Goal: Communication & Community: Answer question/provide support

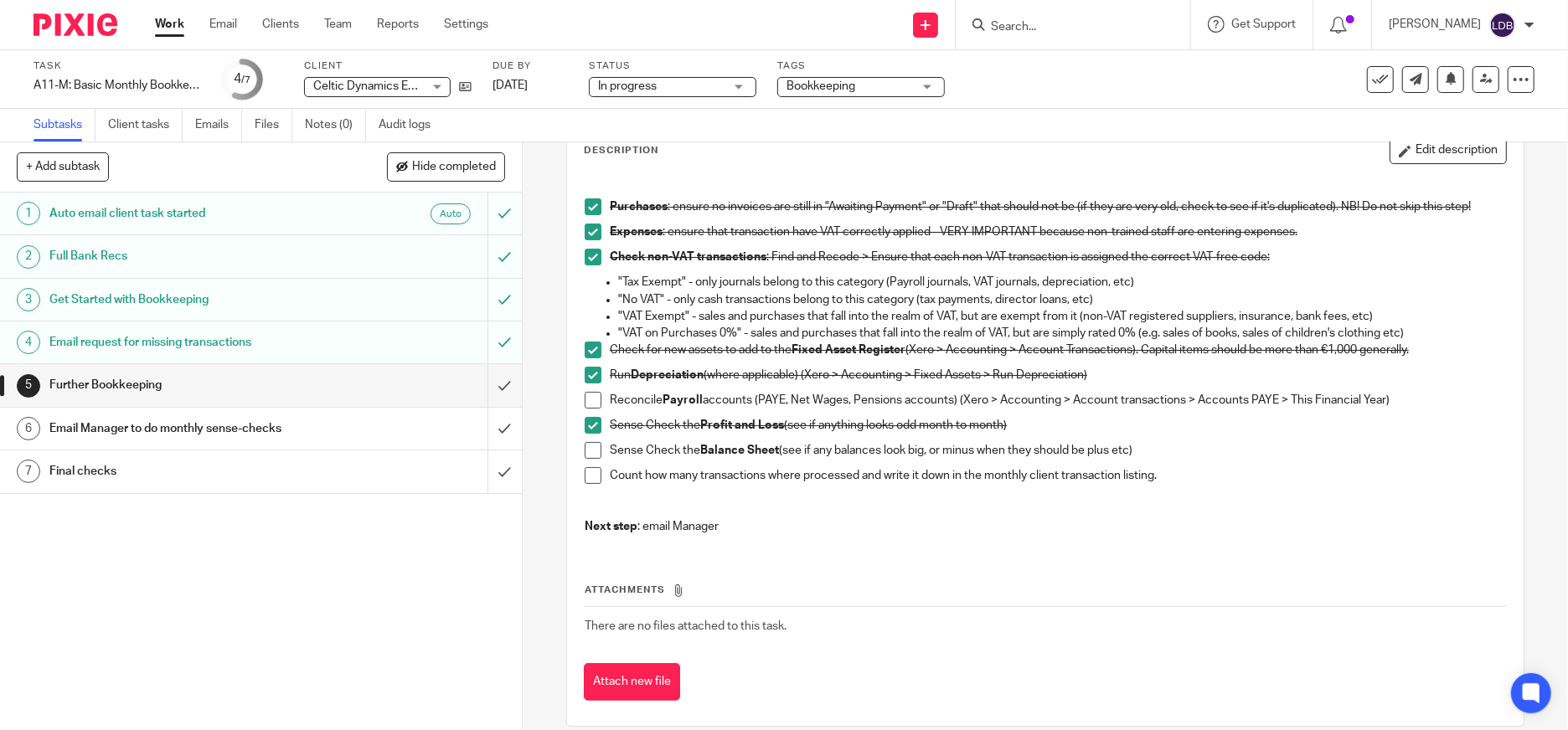
scroll to position [122, 0]
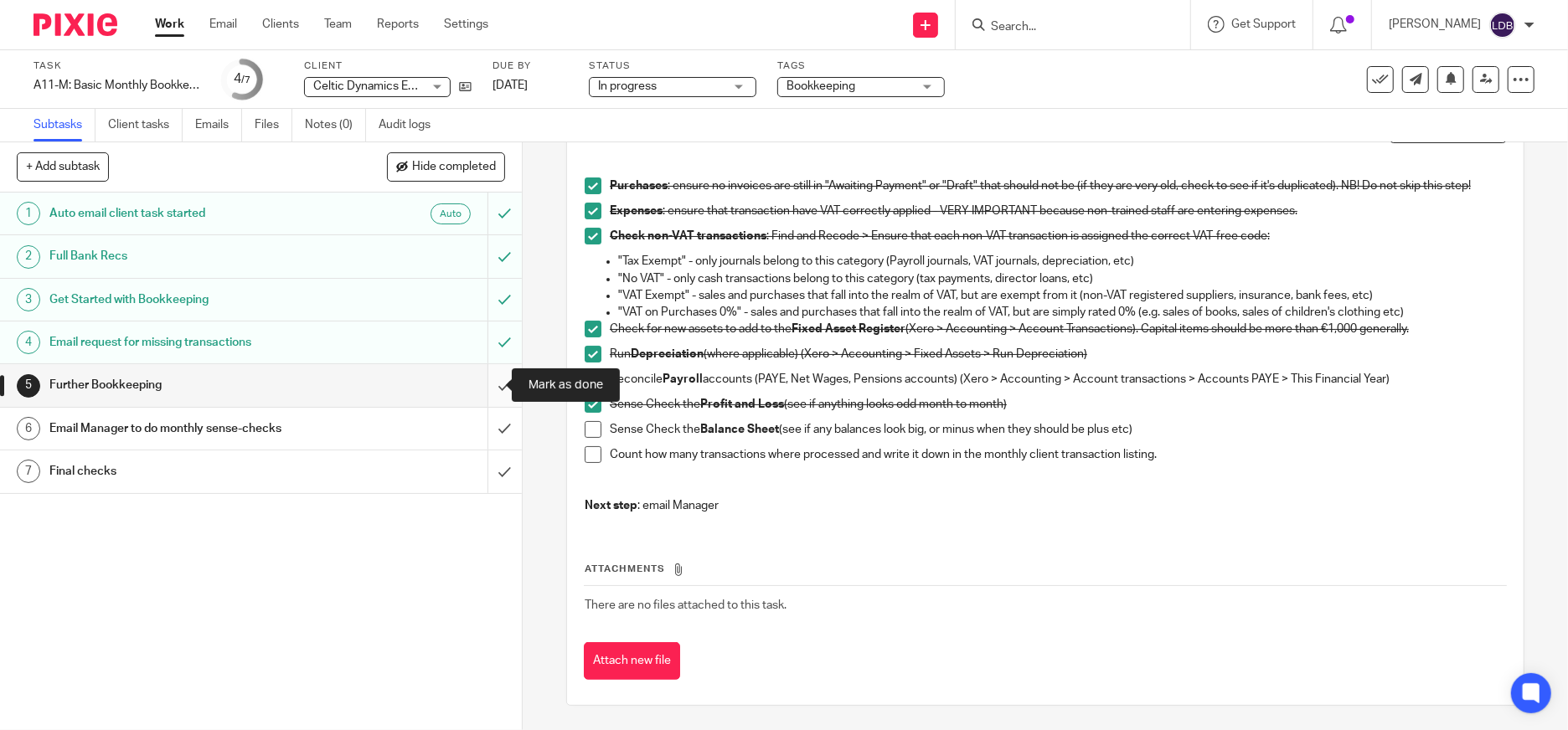
click at [483, 389] on input "submit" at bounding box center [260, 385] width 522 height 41
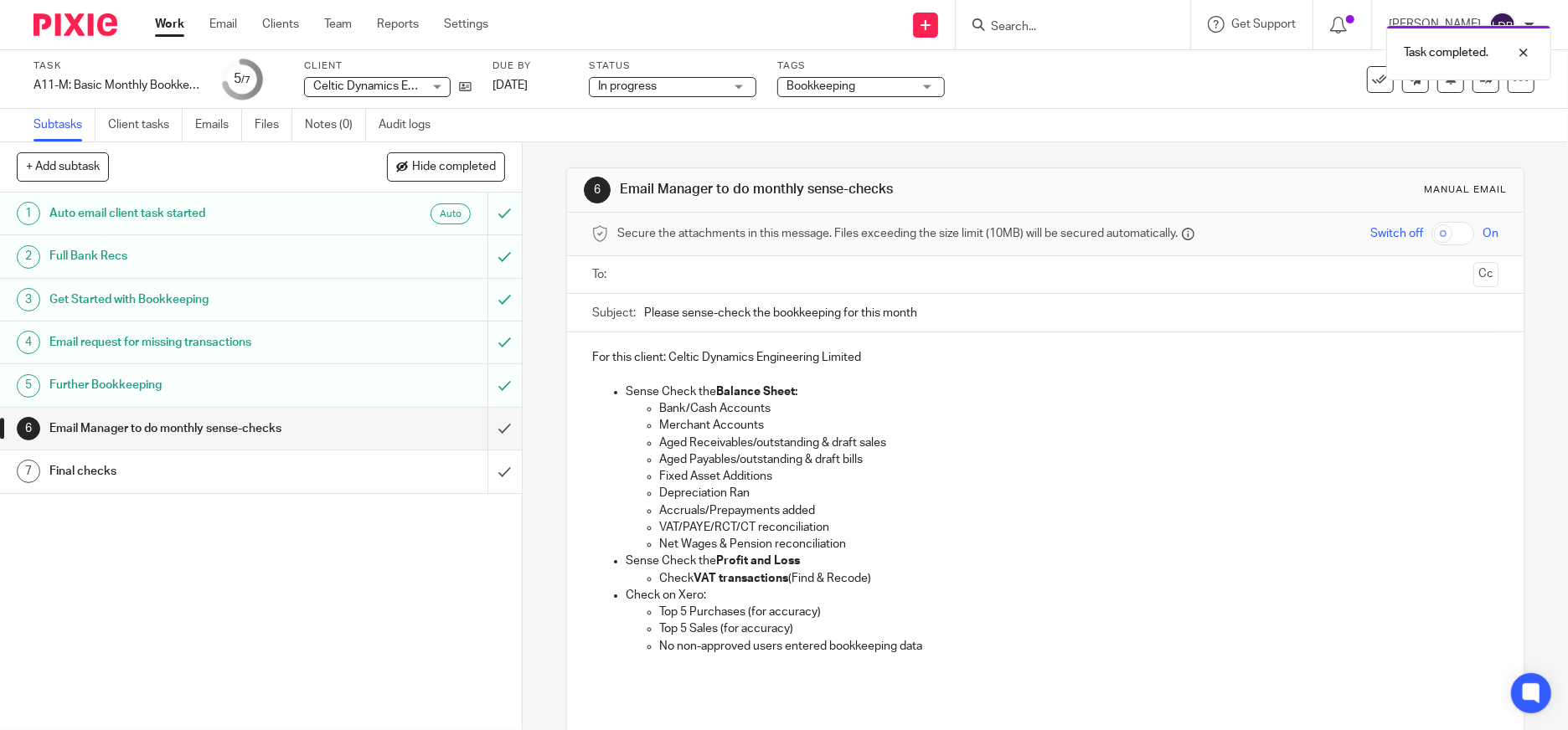
click at [448, 428] on div "Email Manager to do monthly sense-checks" at bounding box center [259, 429] width 421 height 25
click at [646, 278] on input "text" at bounding box center [1044, 275] width 843 height 19
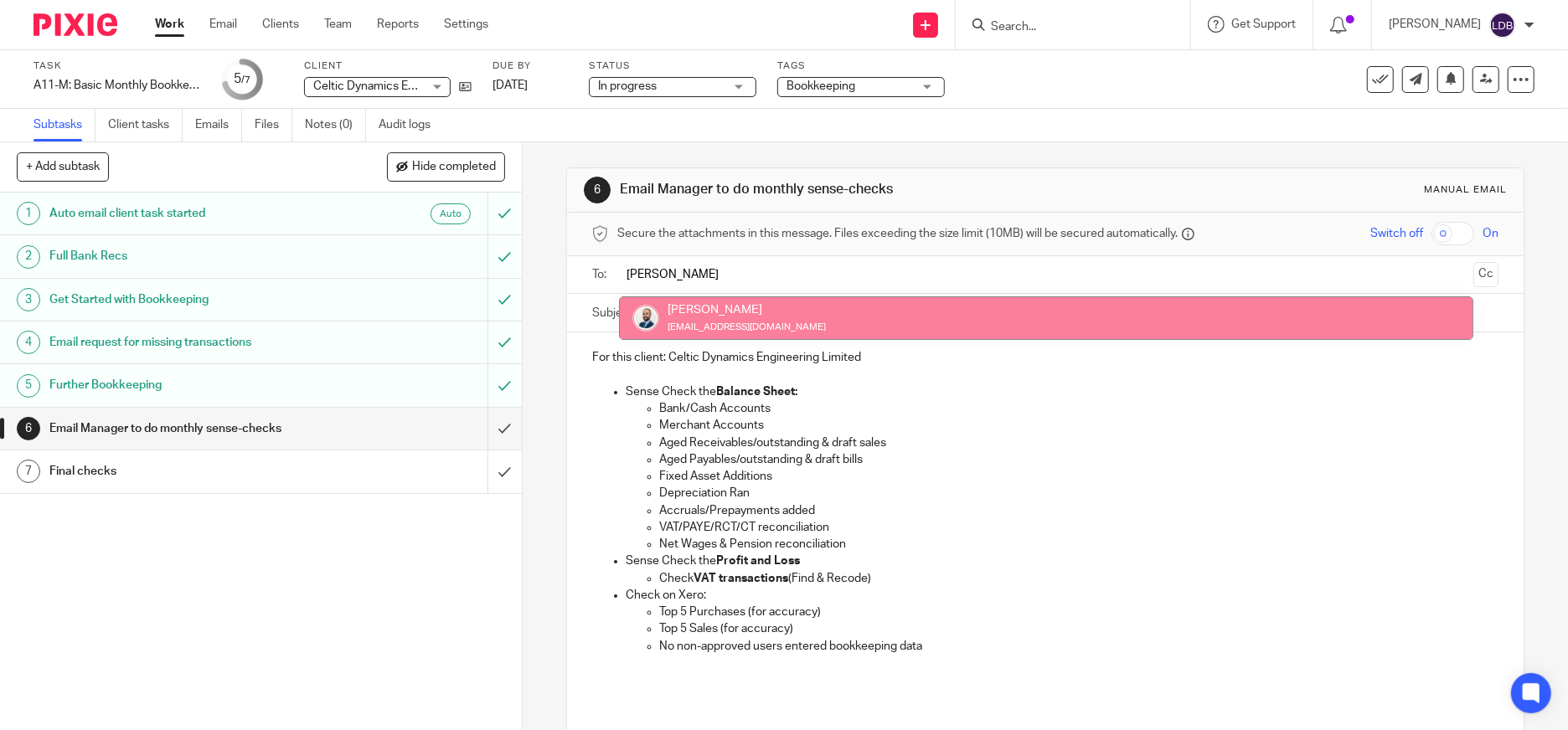
type input "colin"
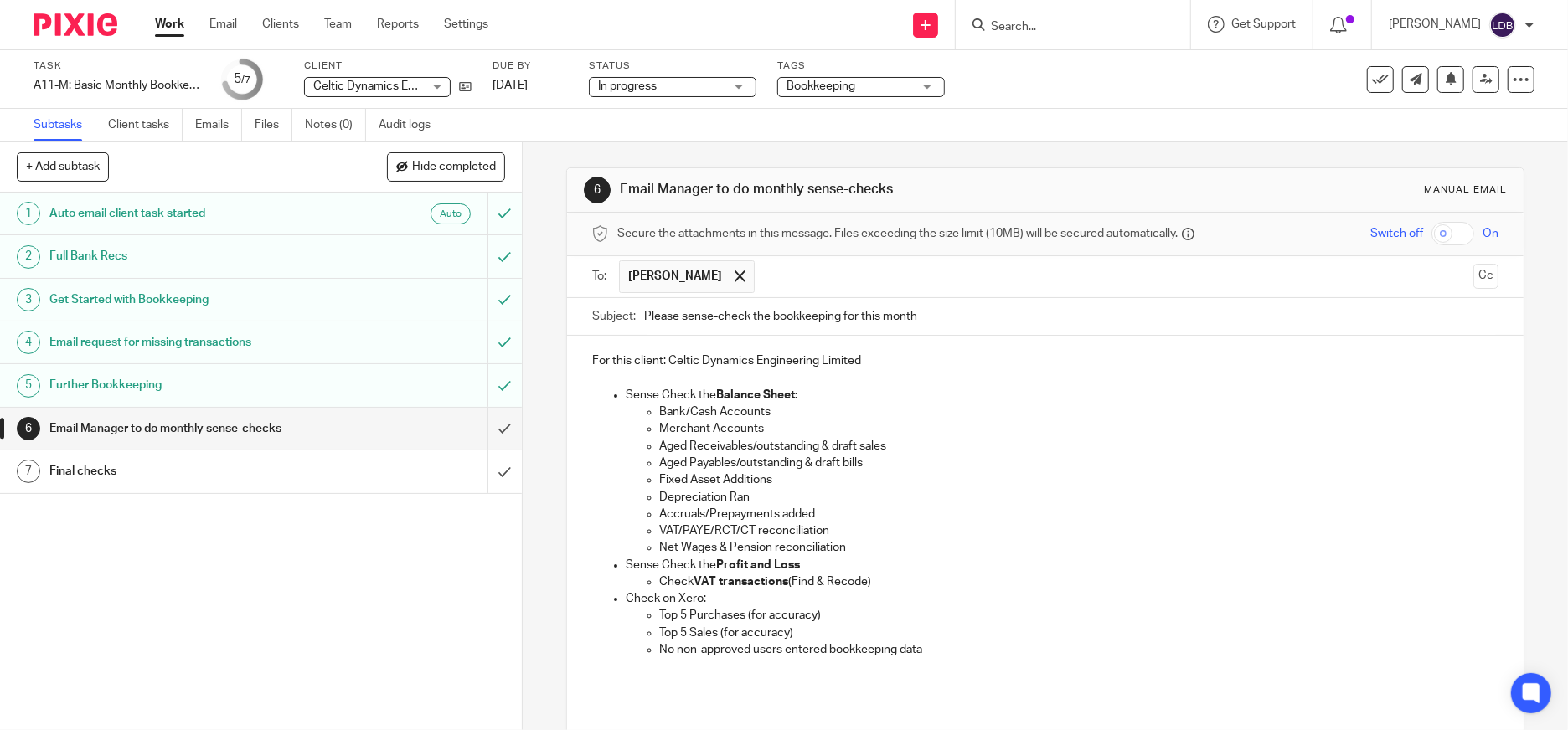
click at [817, 516] on p "Accruals/Prepayments added" at bounding box center [1078, 514] width 839 height 16
click at [854, 532] on p "VAT/PAYE/RCT/CT reconciliation" at bounding box center [1078, 530] width 839 height 16
click at [877, 580] on p "Check VAT transactions (Find & Recode)" at bounding box center [1078, 581] width 839 height 16
click at [928, 651] on p "No non-approved users entered bookkeeping data" at bounding box center [1078, 649] width 839 height 16
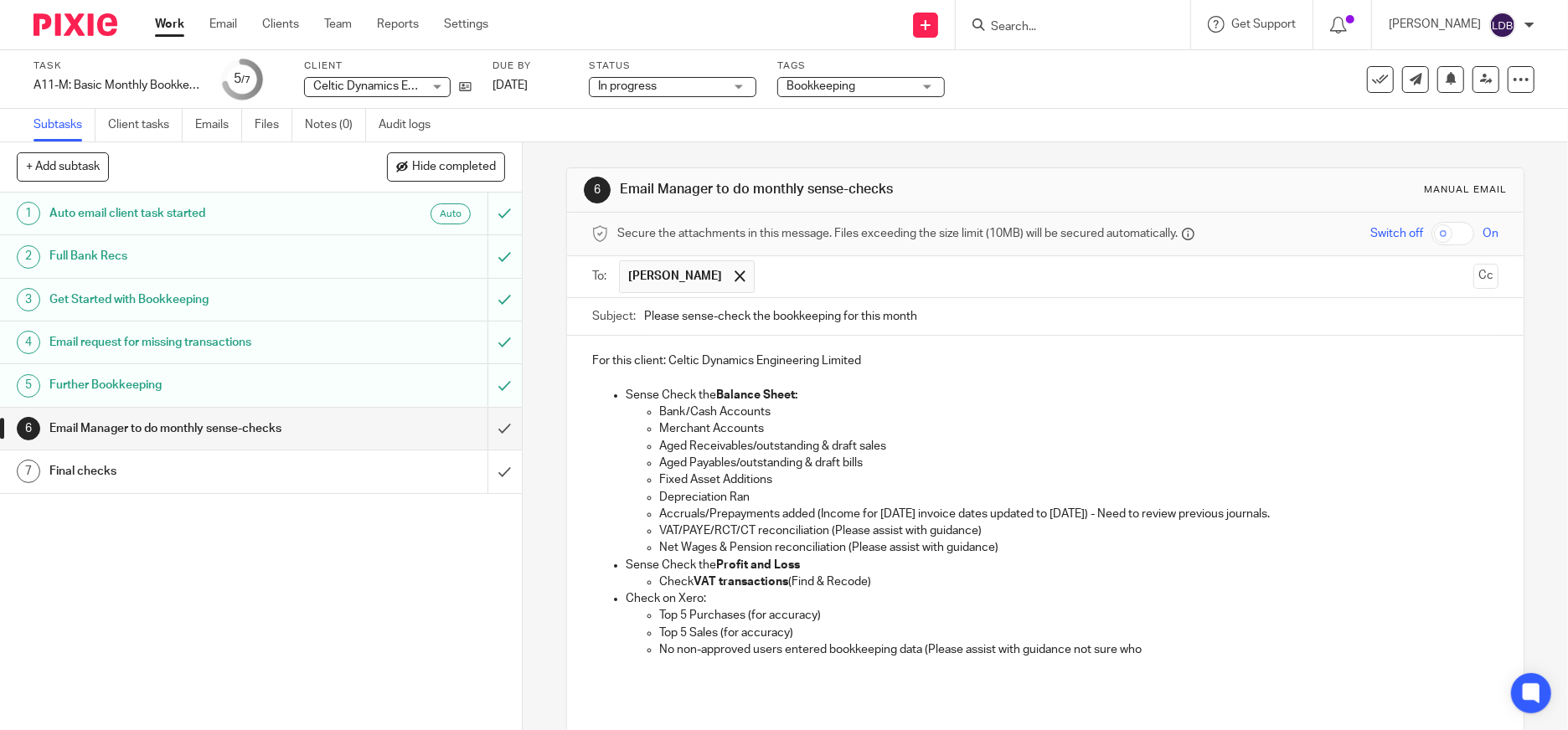
click at [0, 0] on span "guidance" at bounding box center [0, 0] width 0 height 0
click at [1058, 647] on p "No non-approved users entered bookkeeping data (Please assist with guidance not…" at bounding box center [1078, 649] width 839 height 16
click at [0, 0] on span "guidance" at bounding box center [0, 0] width 0 height 0
click at [1149, 649] on p "No non-approved users entered bookkeeping data (Please assist with guidance; no…" at bounding box center [1078, 649] width 839 height 16
click at [1142, 647] on p "No non-approved users entered bookkeeping data (Please assist with guidance; no…" at bounding box center [1078, 649] width 839 height 16
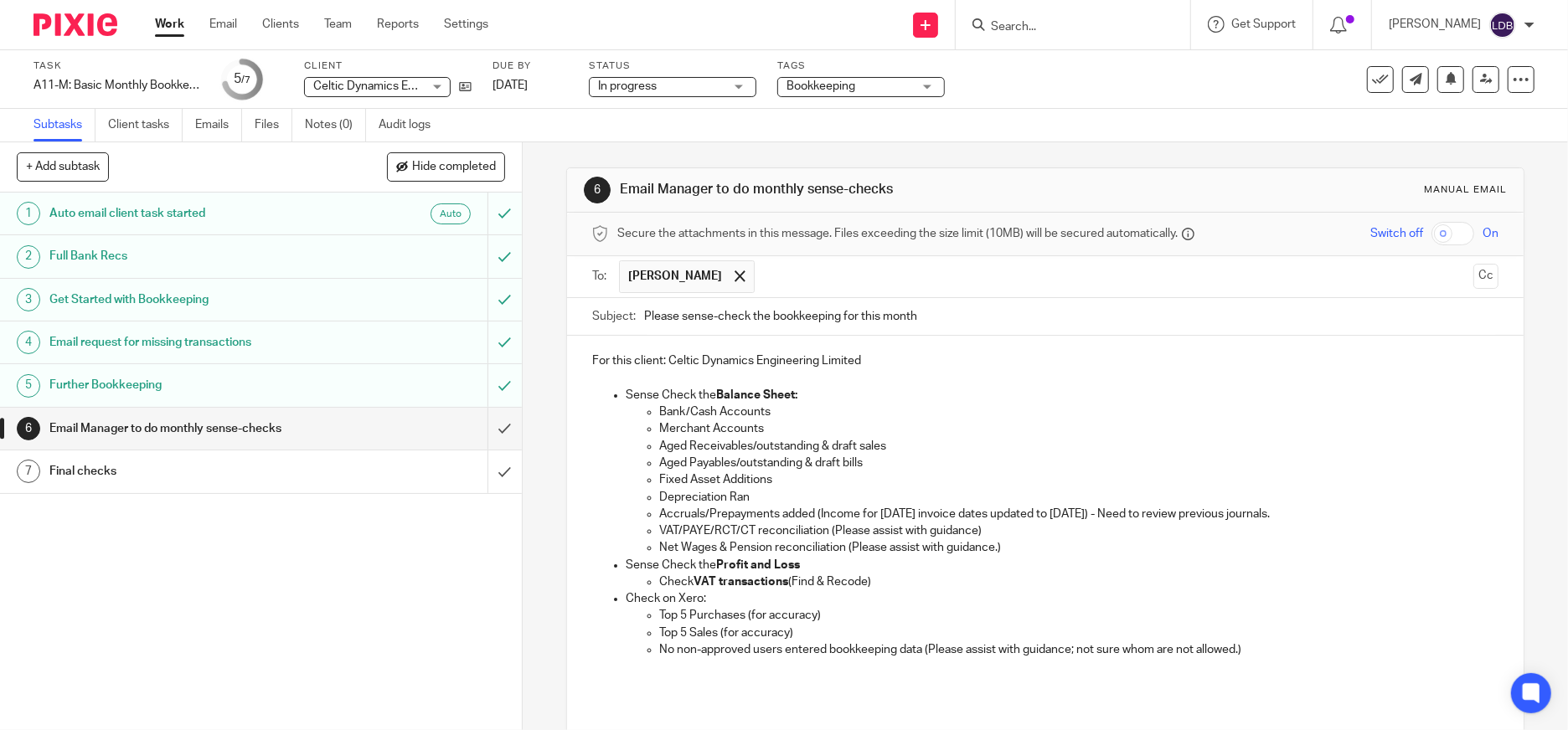
click at [1131, 681] on p at bounding box center [1045, 683] width 906 height 16
click at [1263, 648] on p "No non-approved users entered bookkeeping data (Please assist with guidance; no…" at bounding box center [1078, 649] width 839 height 16
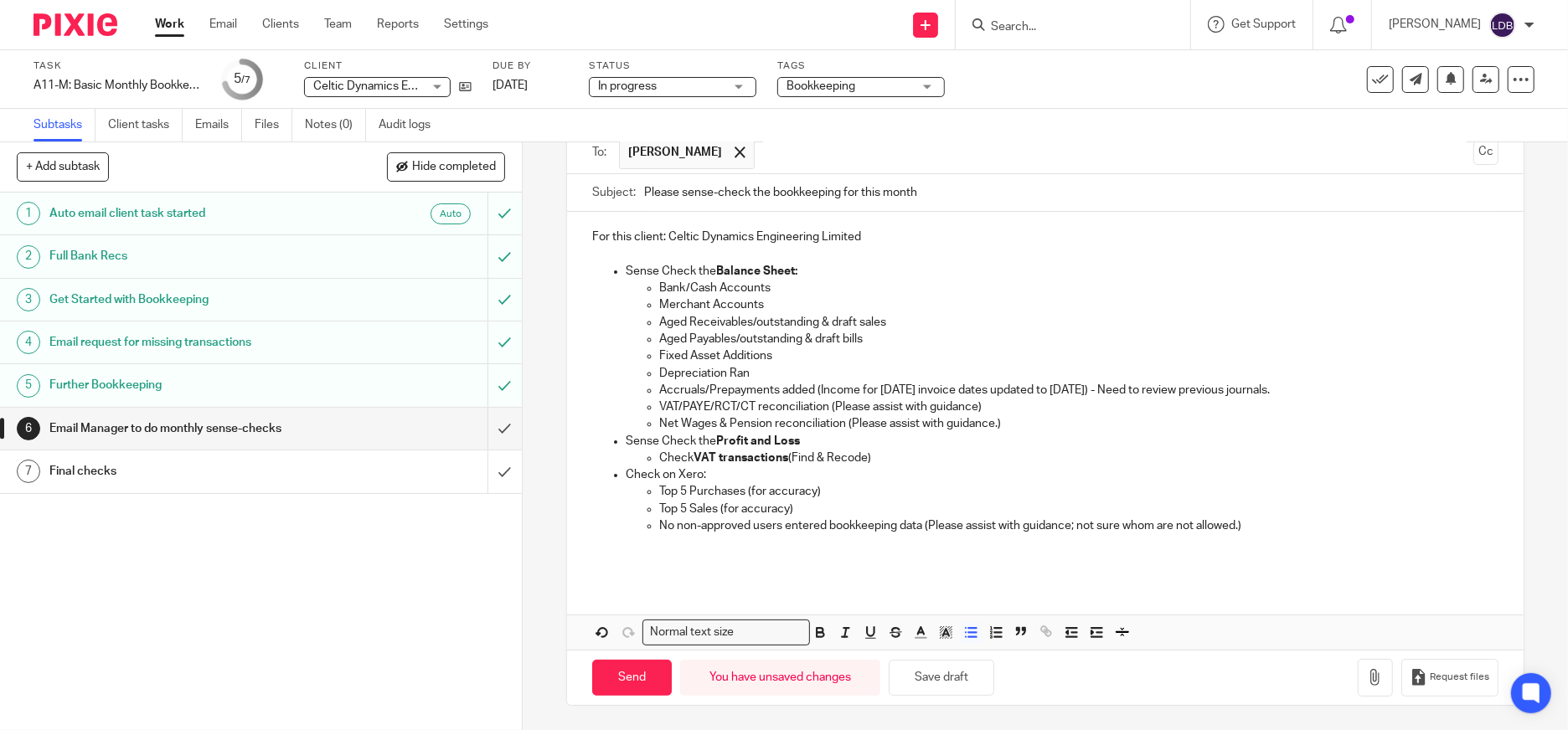
click at [703, 579] on div "For this client: Celtic Dynamics Engineering Limited Sense Check the Balance Sh…" at bounding box center [1045, 396] width 957 height 368
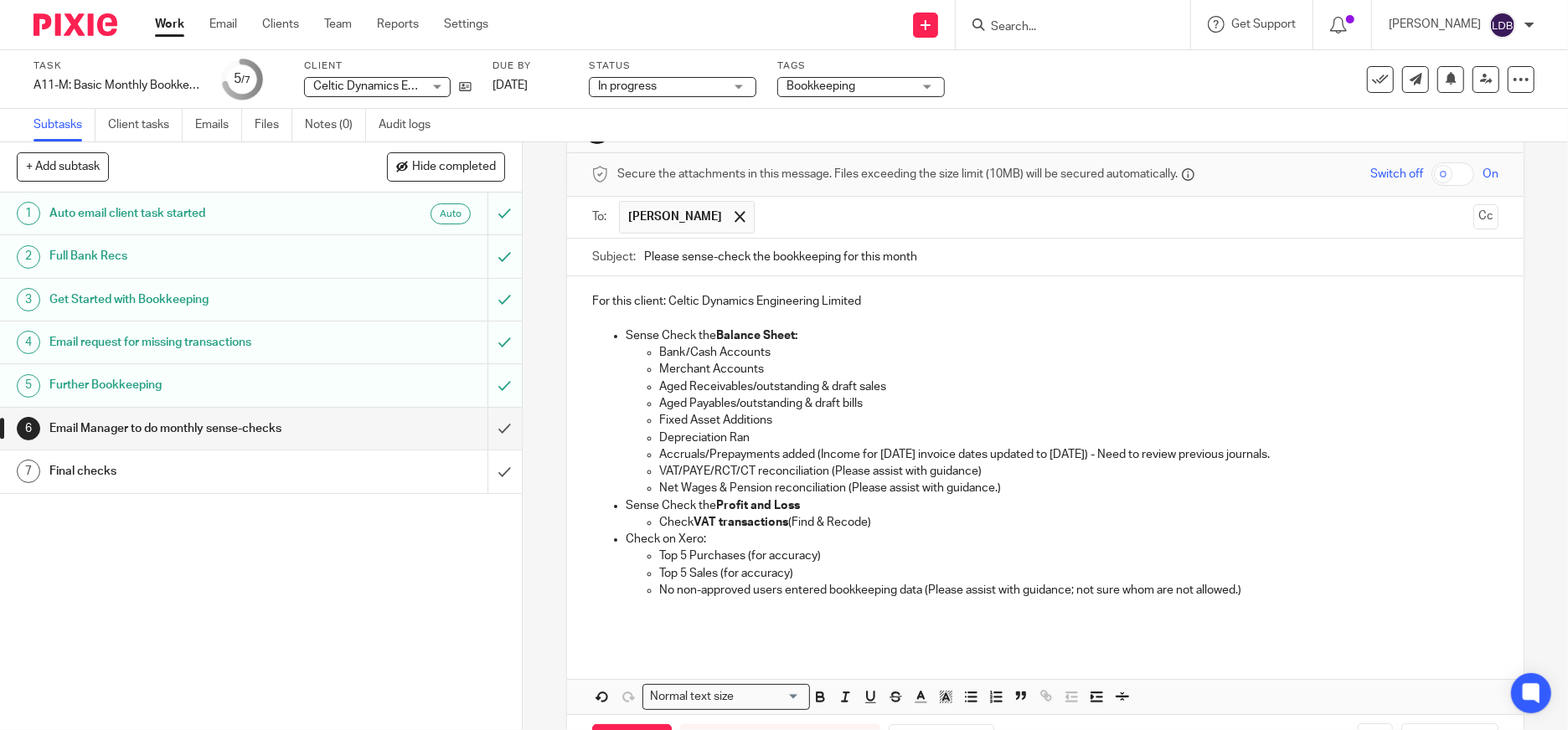
scroll to position [0, 0]
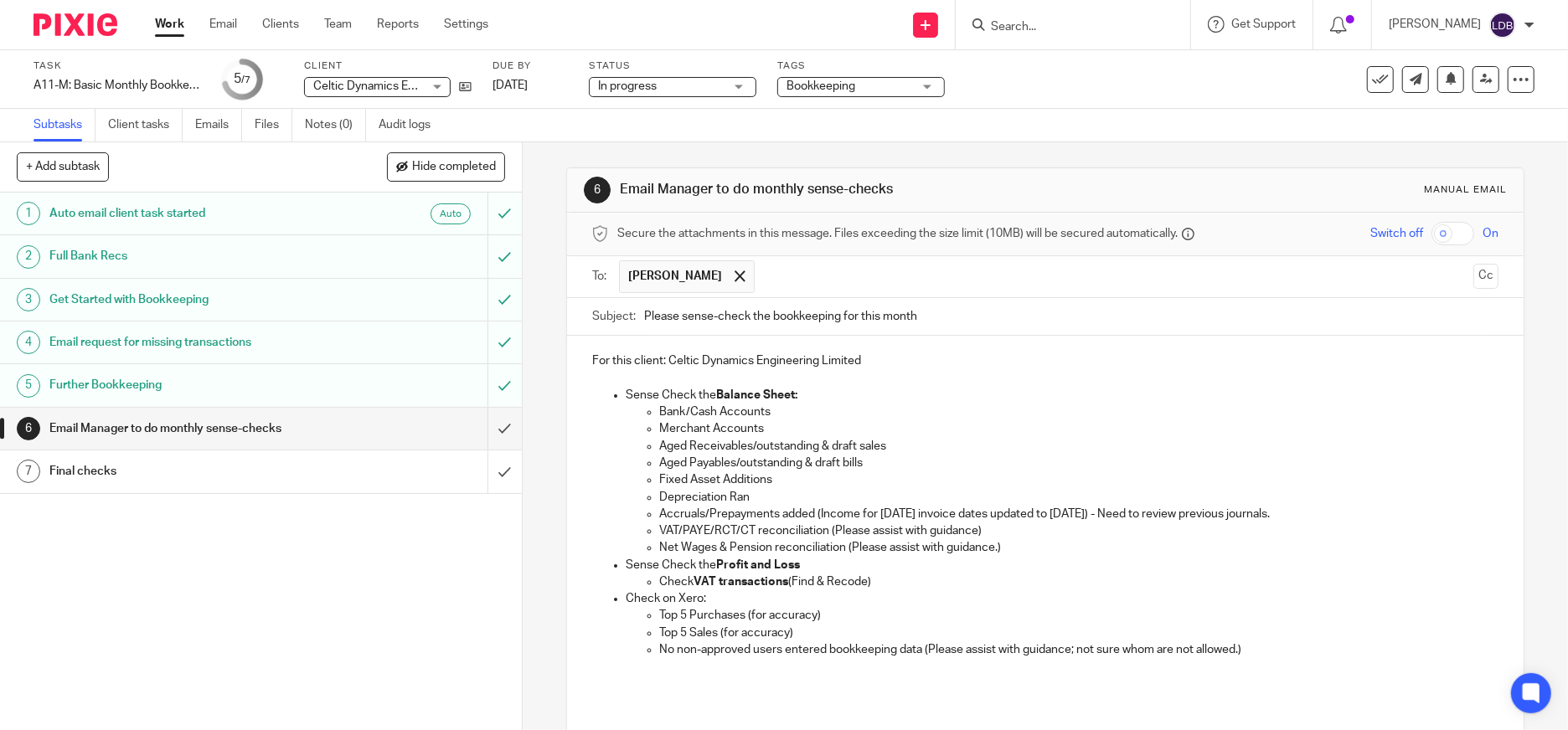
click at [592, 359] on p "For this client: Celtic Dynamics Engineering Limited" at bounding box center [1045, 361] width 906 height 16
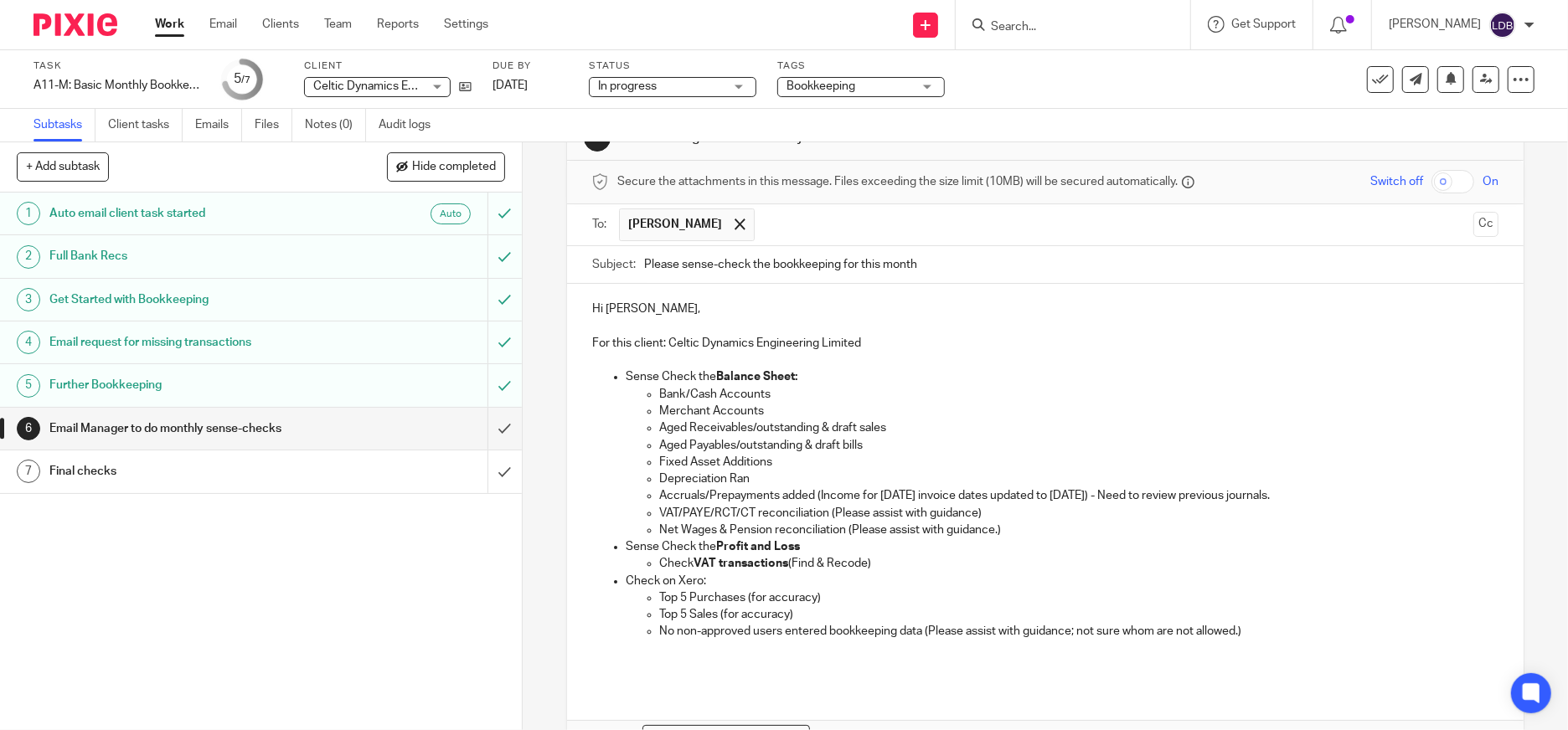
scroll to position [158, 0]
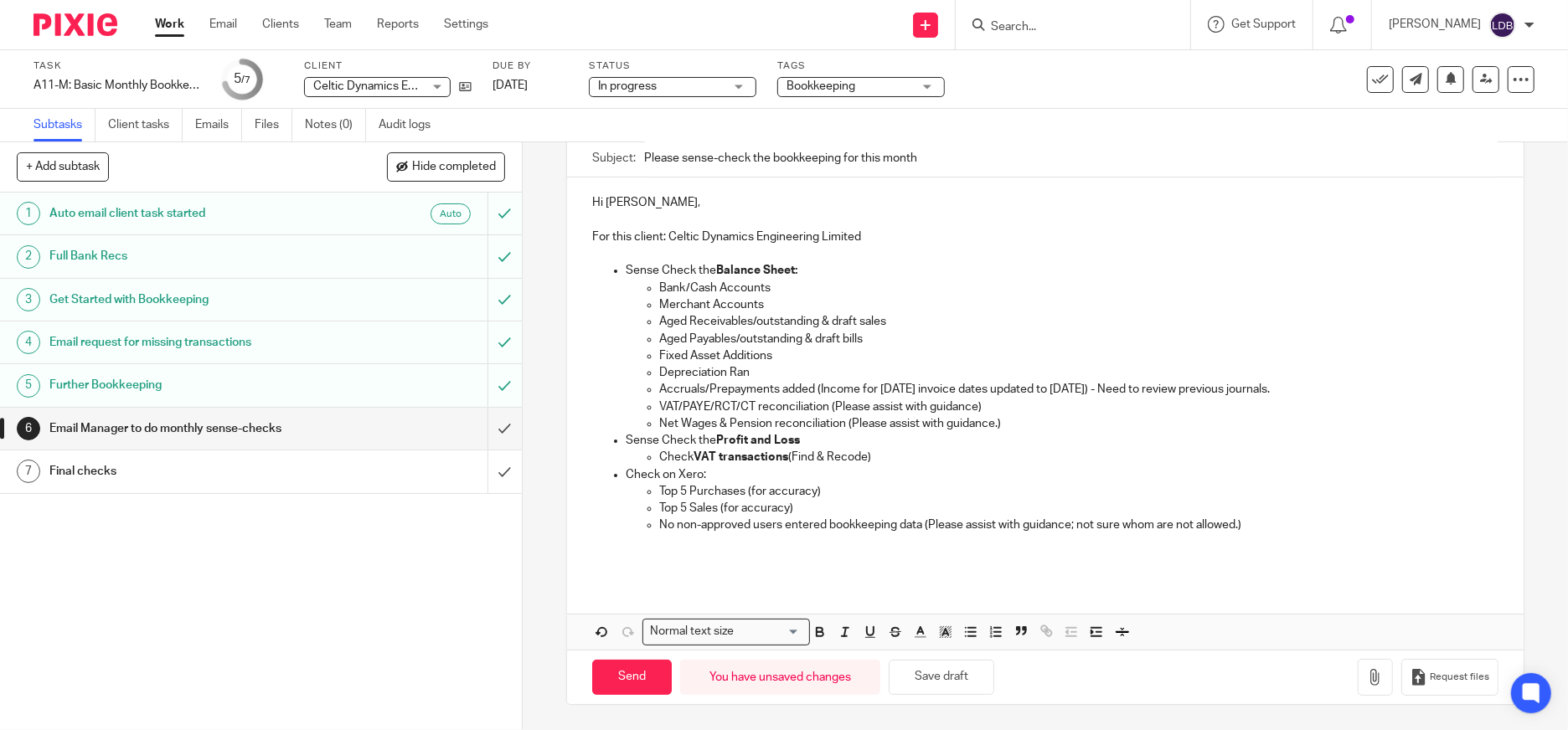
click at [608, 556] on p at bounding box center [1045, 558] width 906 height 16
click at [0, 0] on span "papers" at bounding box center [0, 0] width 0 height 0
click at [0, 0] on span "previous" at bounding box center [0, 0] width 0 height 0
click at [0, 0] on span "on" at bounding box center [0, 0] width 0 height 0
click at [0, 0] on span "need" at bounding box center [0, 0] width 0 height 0
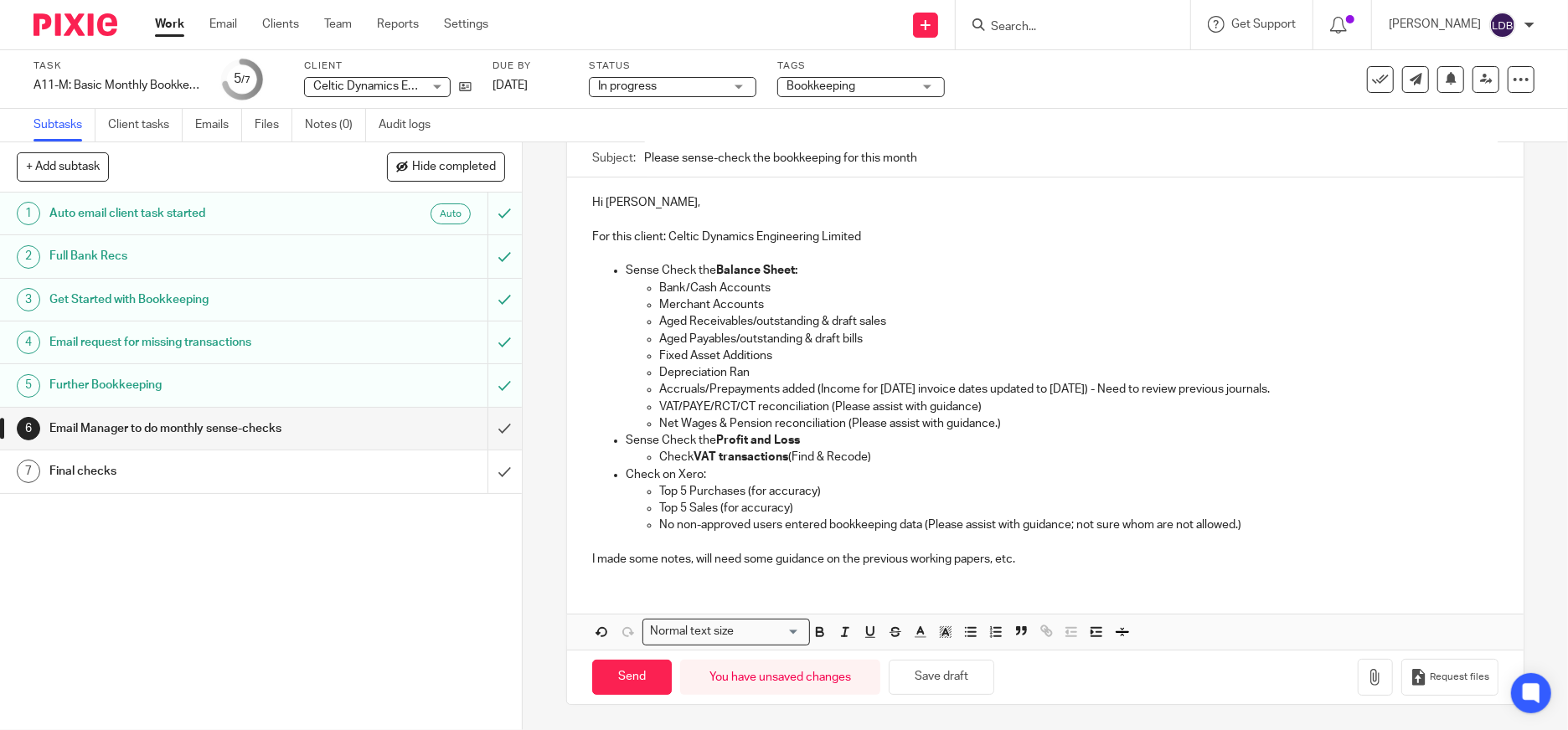
click at [0, 0] on span "notes and" at bounding box center [0, 0] width 0 height 0
click at [1051, 558] on p "I made some notes and will need some guidance on the previous working papers, e…" at bounding box center [1045, 558] width 906 height 16
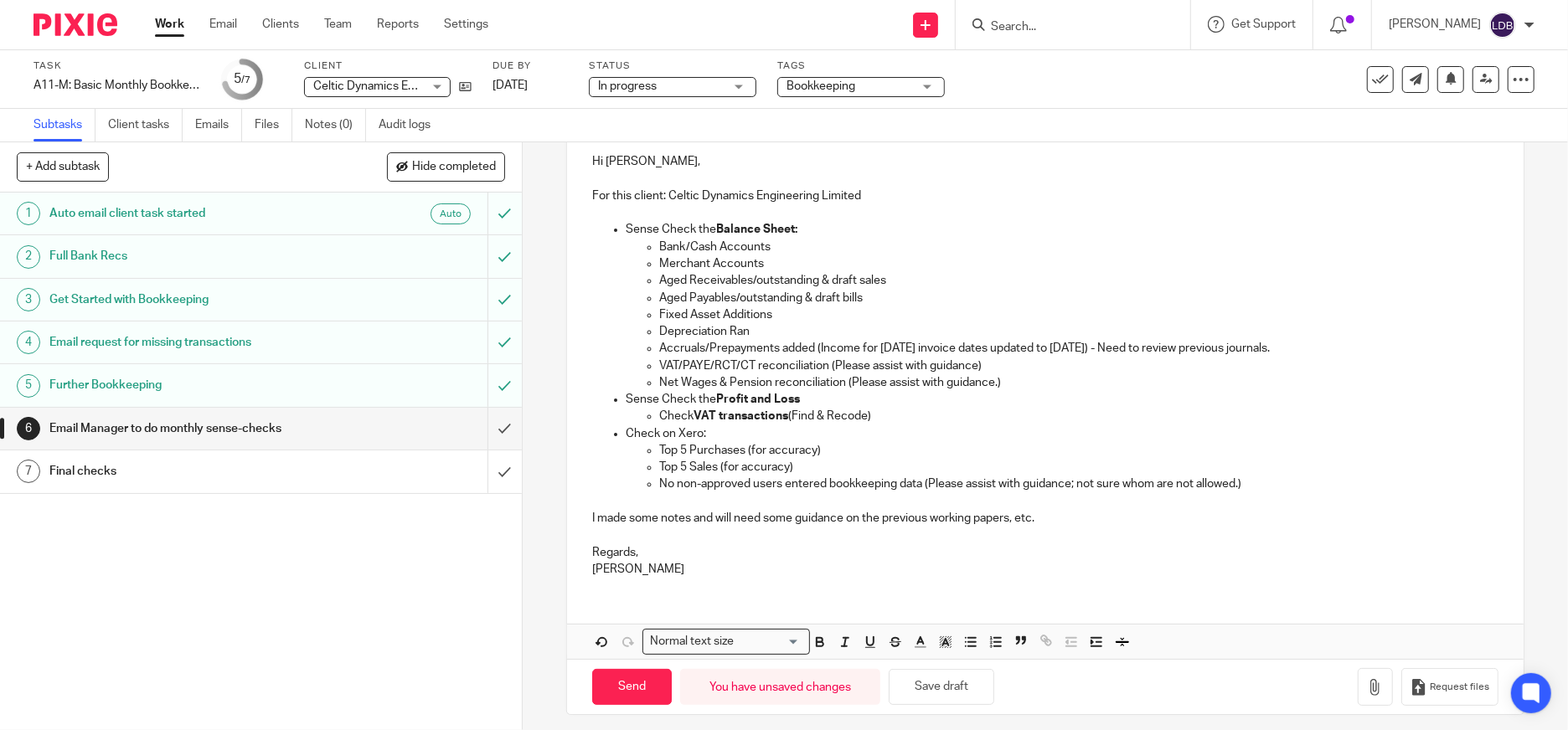
scroll to position [208, 0]
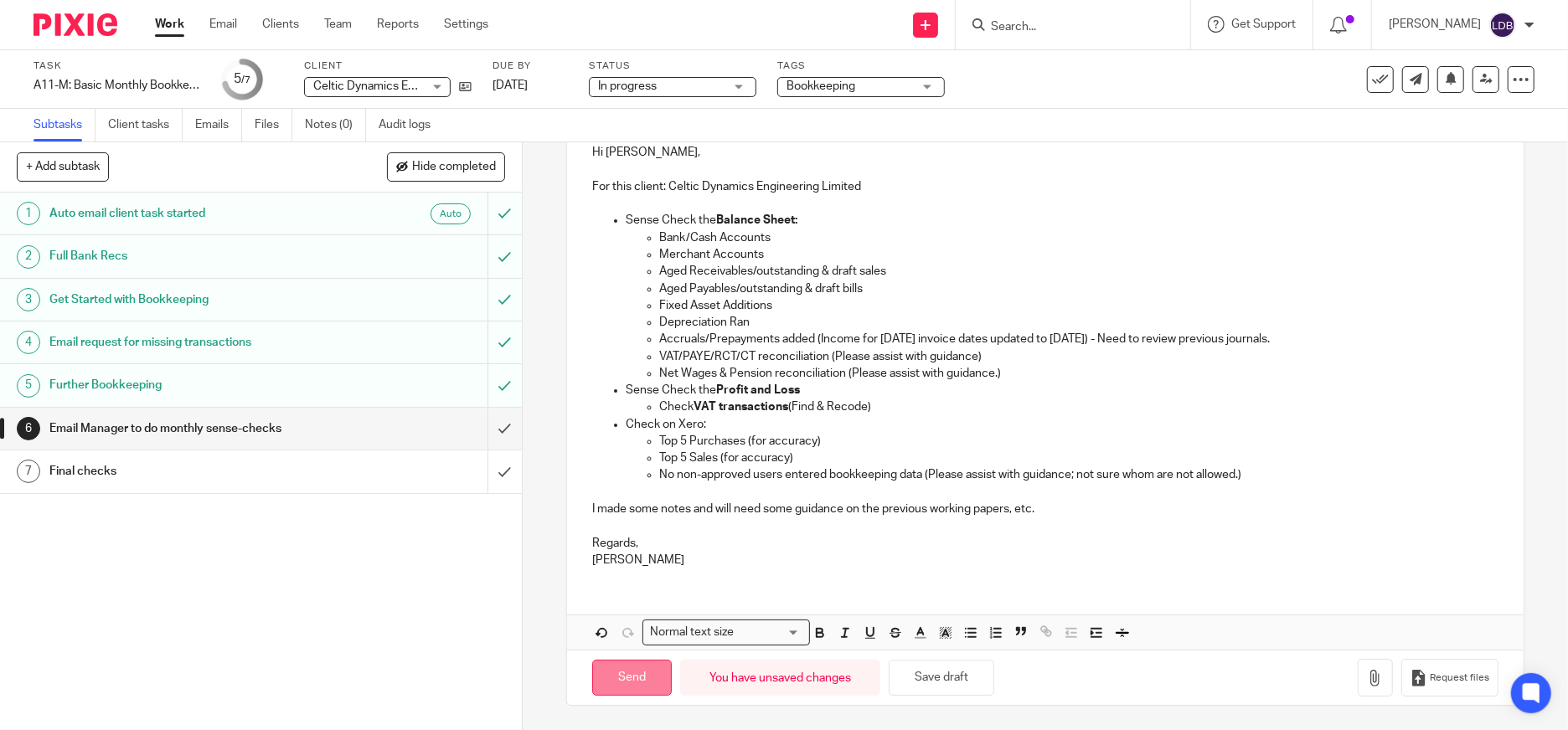
click at [631, 678] on input "Send" at bounding box center [632, 677] width 79 height 36
type input "Sent"
